Goal: Task Accomplishment & Management: Use online tool/utility

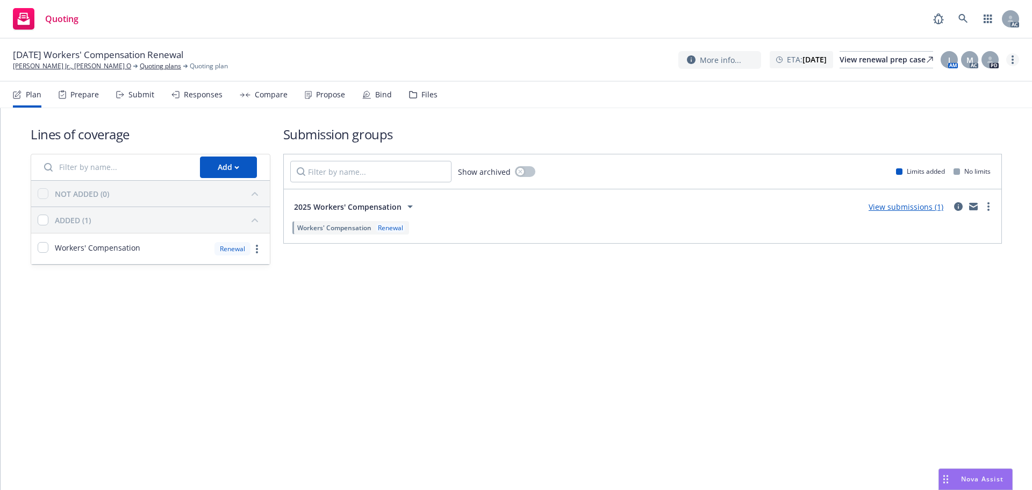
click at [1015, 61] on link "more" at bounding box center [1012, 59] width 13 height 13
click at [952, 83] on link "Copy logging email" at bounding box center [959, 81] width 120 height 21
